Goal: Task Accomplishment & Management: Manage account settings

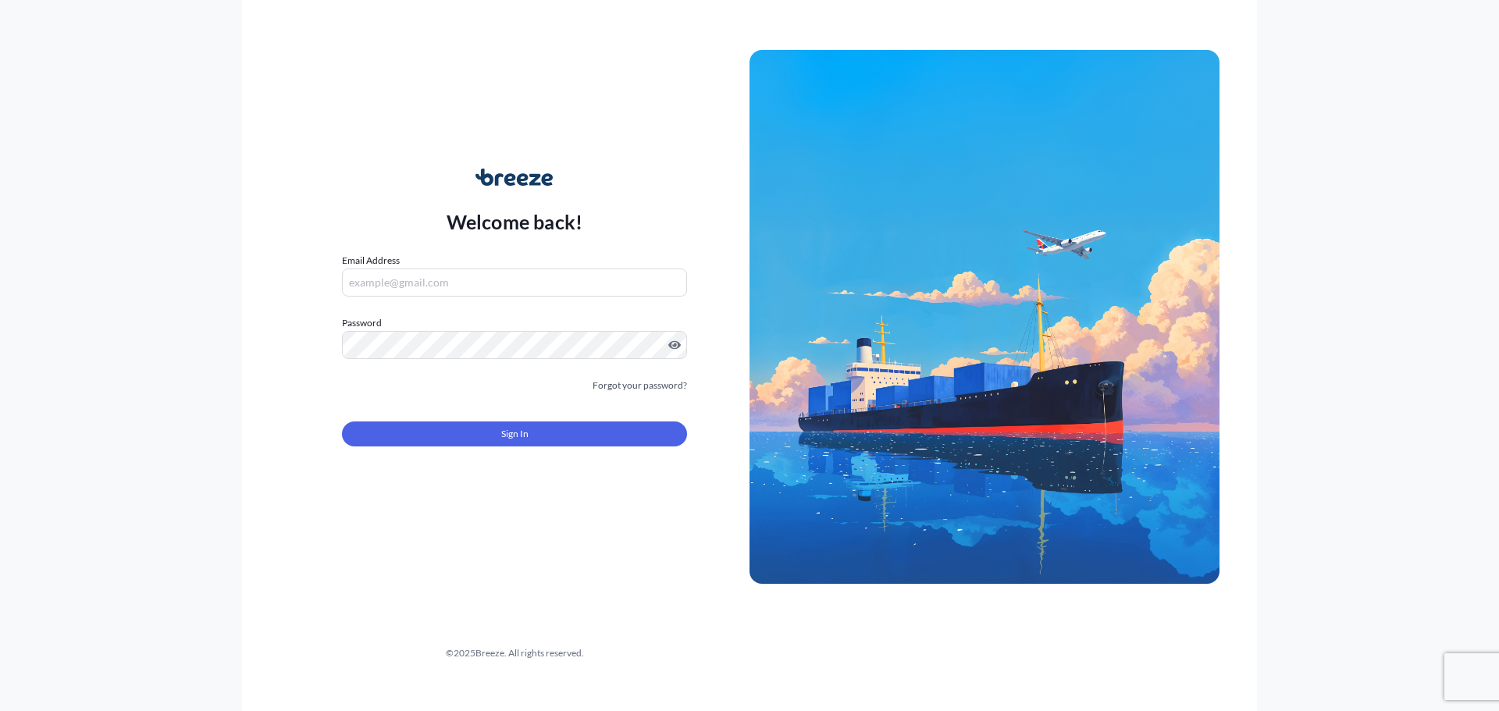
type input "[EMAIL_ADDRESS][DOMAIN_NAME]"
click at [431, 287] on input "[EMAIL_ADDRESS][DOMAIN_NAME]" at bounding box center [514, 283] width 345 height 28
type input "[EMAIL_ADDRESS][DOMAIN_NAME]"
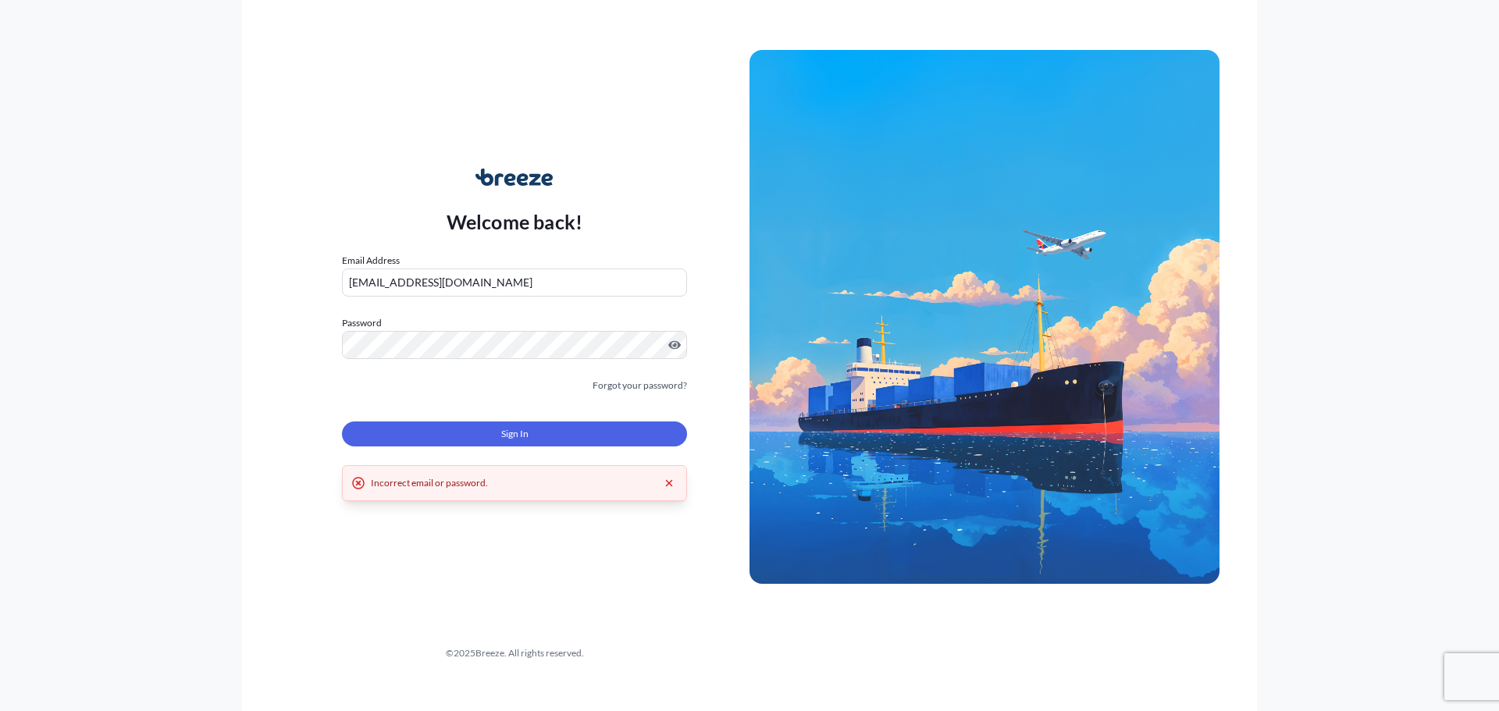
click at [483, 274] on input "[EMAIL_ADDRESS][DOMAIN_NAME]" at bounding box center [514, 283] width 345 height 28
